Goal: Task Accomplishment & Management: Complete application form

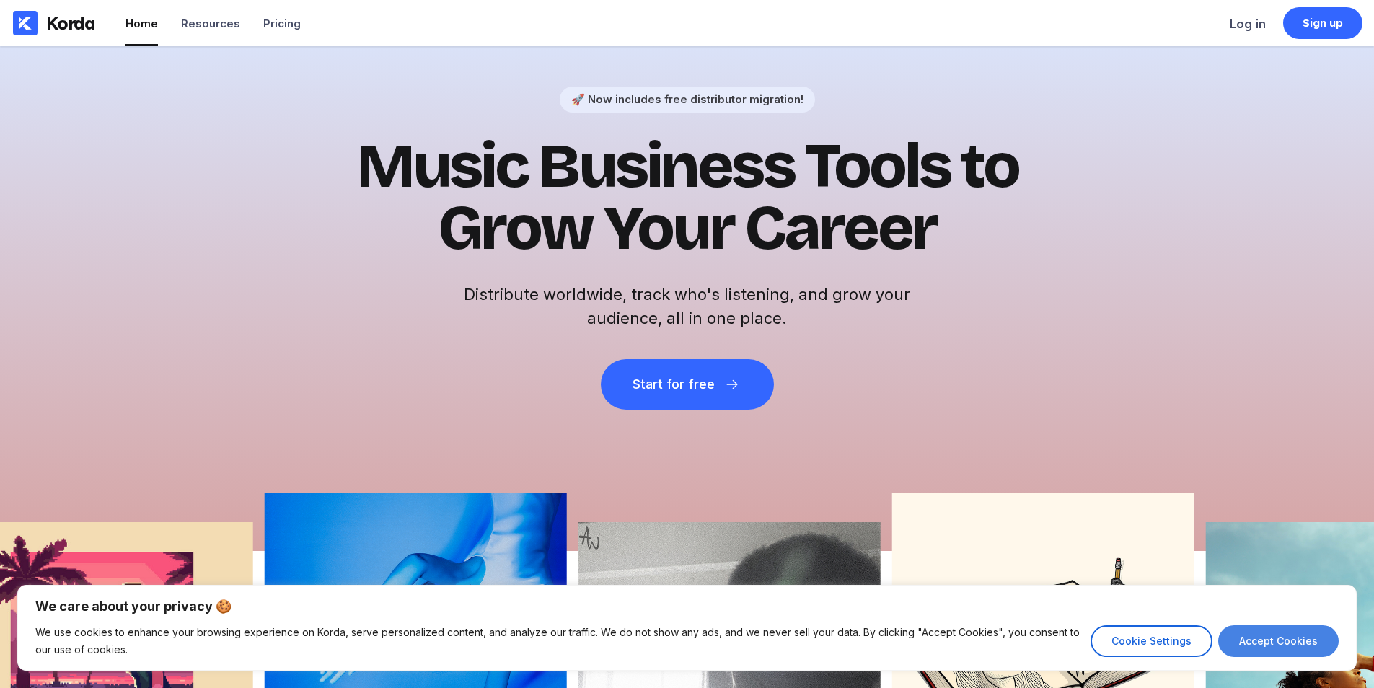
click at [1313, 641] on button "Accept Cookies" at bounding box center [1278, 641] width 120 height 32
checkbox input "true"
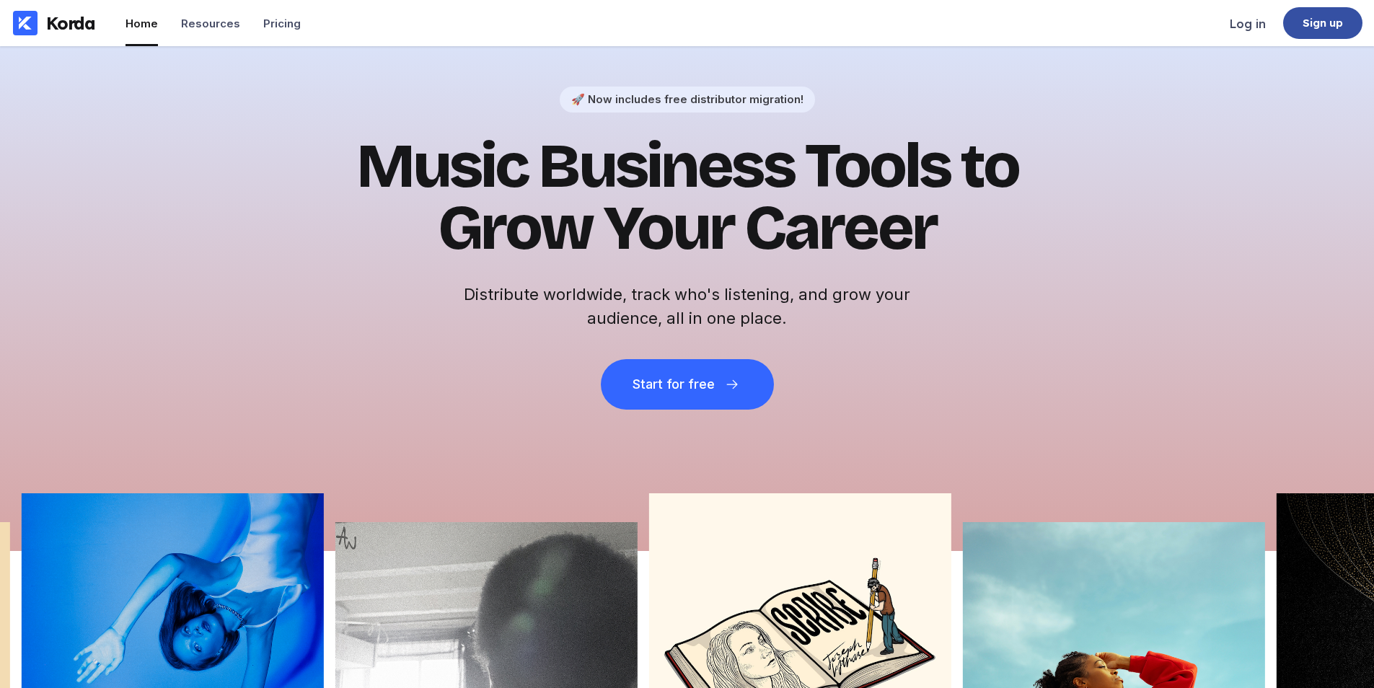
click at [1358, 13] on div "Sign up" at bounding box center [1322, 23] width 79 height 32
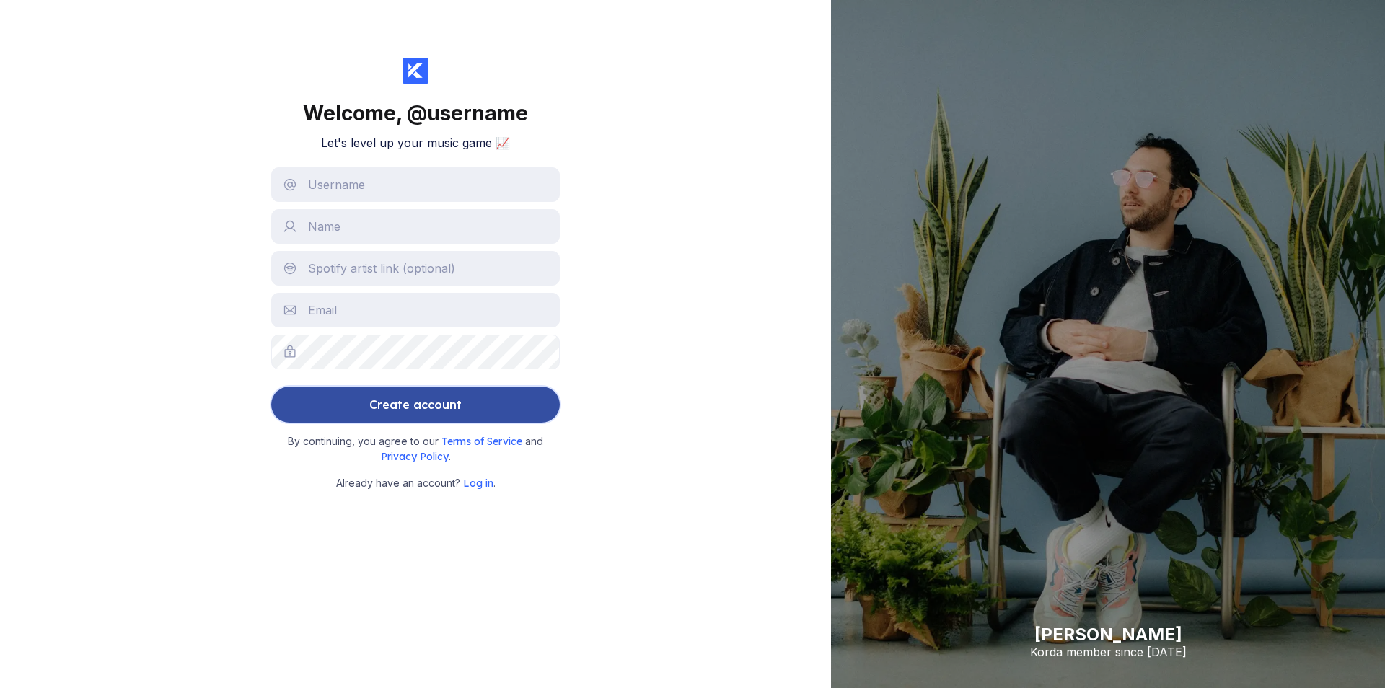
click at [401, 394] on div "Create account" at bounding box center [415, 404] width 92 height 29
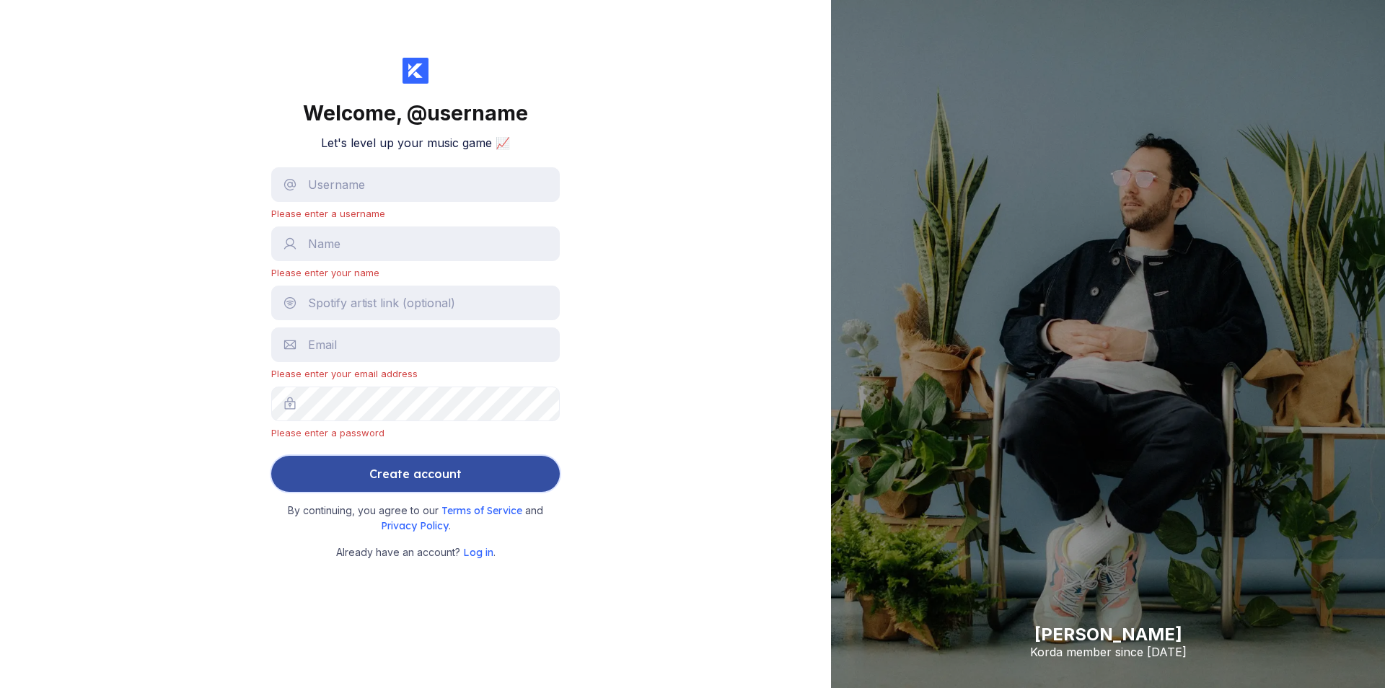
click at [439, 473] on div "Create account" at bounding box center [415, 474] width 92 height 29
click at [321, 483] on button "Create account" at bounding box center [415, 474] width 289 height 36
